Goal: Feedback & Contribution: Submit feedback/report problem

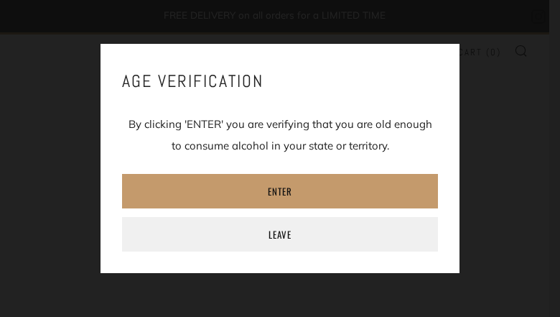
type input "[EMAIL_ADDRESS][DOMAIN_NAME]"
type input "RktetTuqTMkbGSe"
type input "[EMAIL_ADDRESS][DOMAIN_NAME]"
type input "TnXyVULcyce"
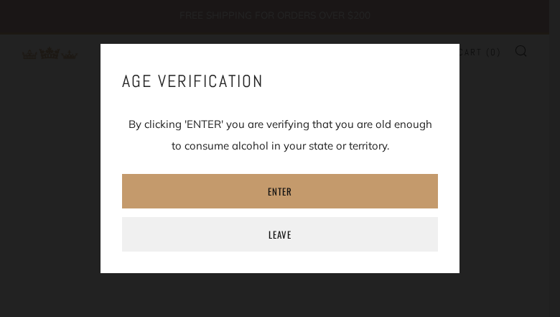
type input "[EMAIL_ADDRESS][DOMAIN_NAME]"
type input "wycUczuP"
type input "mMlzBxvWYFPbLrx"
type input "[EMAIL_ADDRESS][DOMAIN_NAME]"
type input "9819626679"
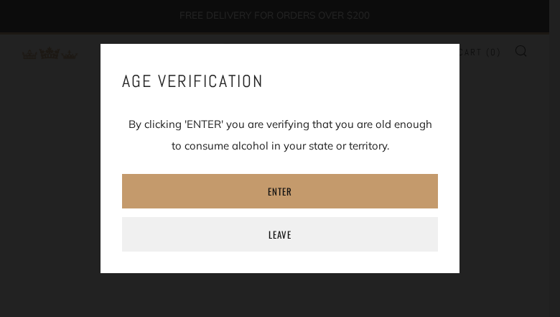
type input "qncUewDoo"
type input "[EMAIL_ADDRESS][DOMAIN_NAME]"
type input "2270341900"
type input "[EMAIL_ADDRESS][DOMAIN_NAME]"
type input "urHkFNdhH"
